Goal: Transaction & Acquisition: Purchase product/service

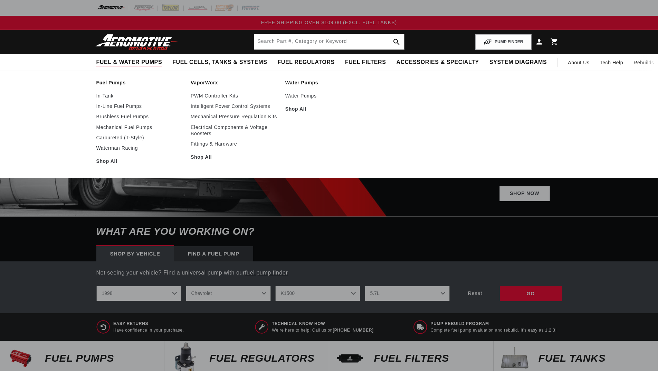
select select "1998"
select select "Chevrolet"
select select "K1500"
select select "5.7L"
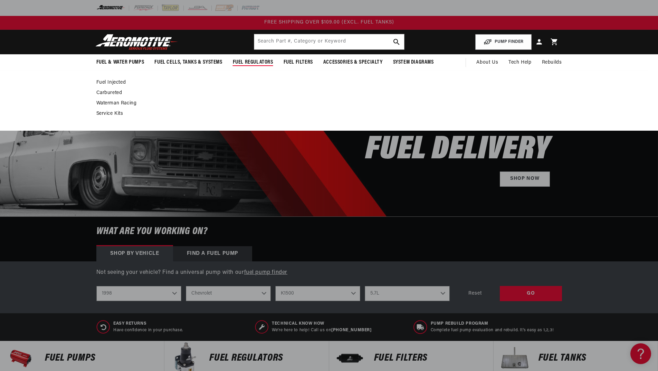
click at [107, 82] on link "Fuel Injected" at bounding box center [325, 82] width 459 height 6
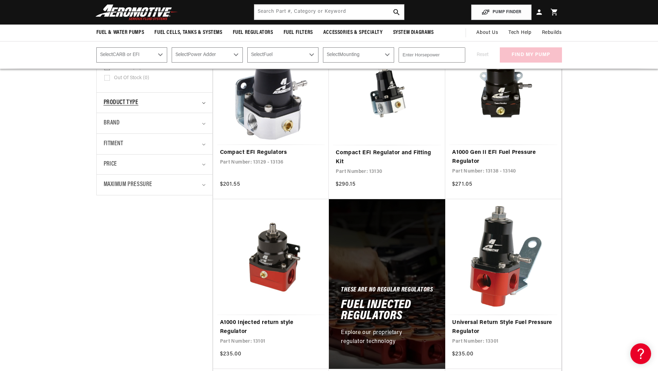
scroll to position [173, 0]
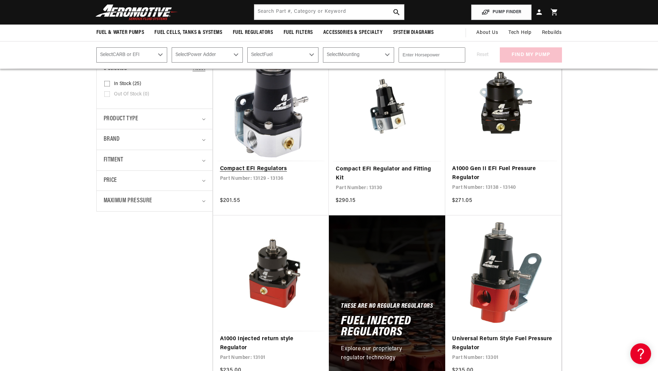
click at [266, 164] on link "Compact EFI Regulators" at bounding box center [271, 168] width 102 height 9
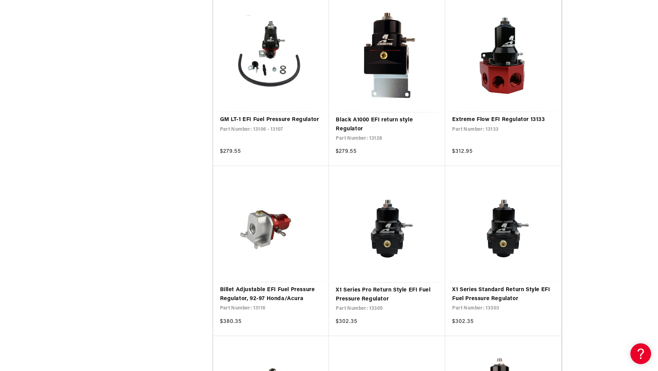
scroll to position [1175, 0]
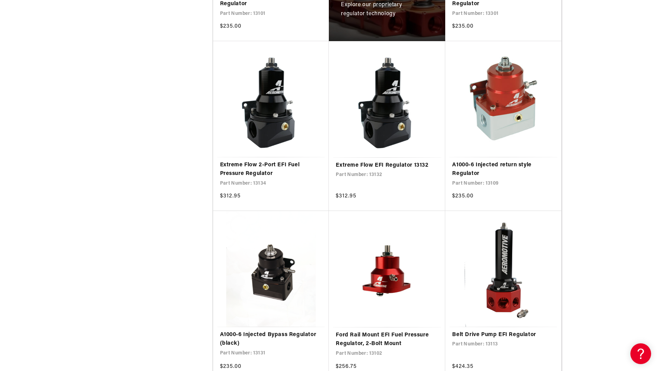
scroll to position [518, 0]
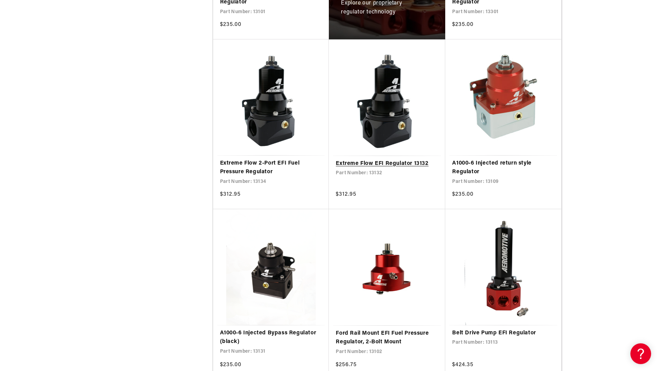
click at [390, 161] on link "Extreme Flow EFI Regulator 13132" at bounding box center [387, 163] width 103 height 9
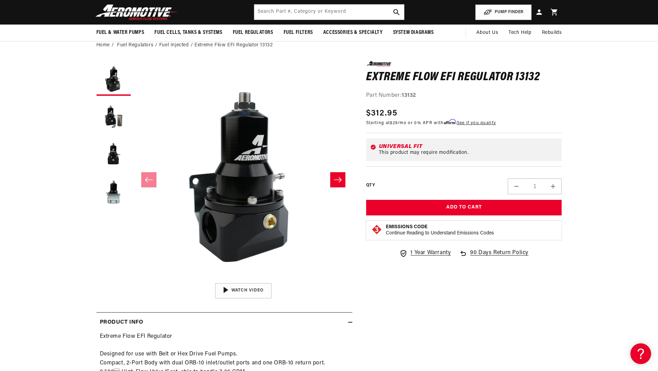
scroll to position [35, 0]
